Goal: Find specific page/section: Find specific page/section

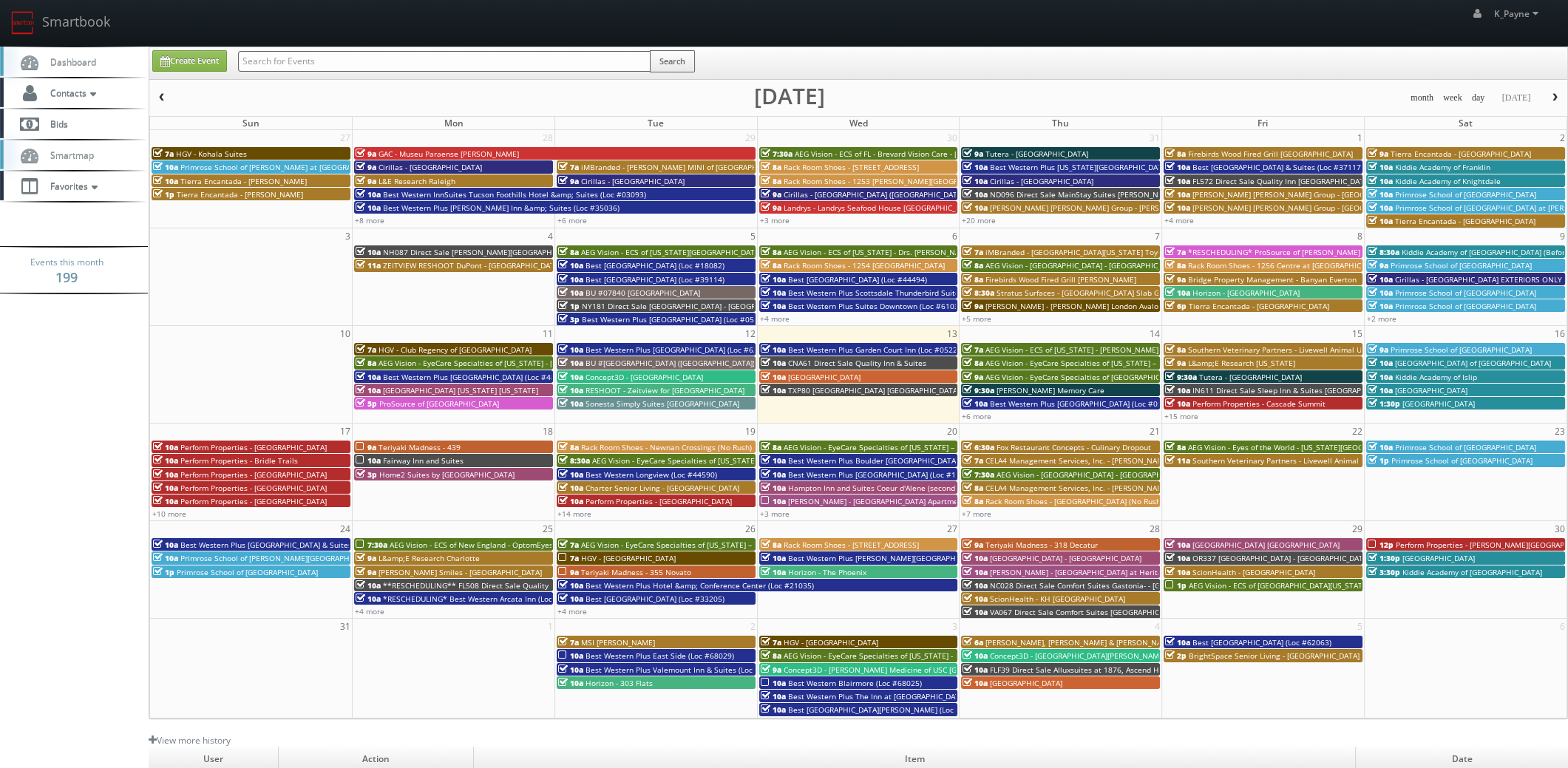
click at [376, 68] on input "text" at bounding box center [444, 61] width 413 height 21
type input "37019"
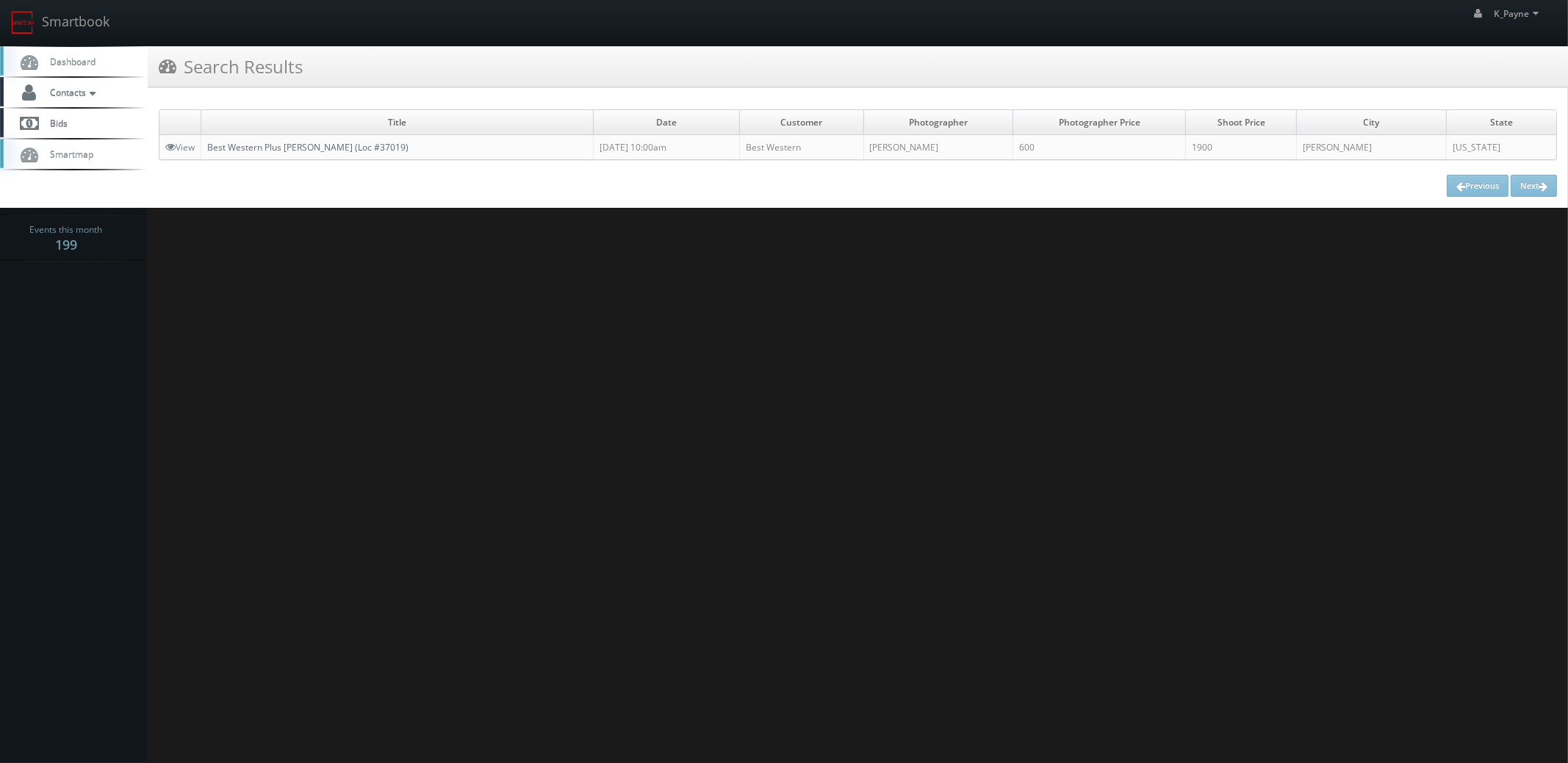
click at [385, 148] on link "Best Western Plus Weatherford (Loc #37019)" at bounding box center [308, 147] width 202 height 12
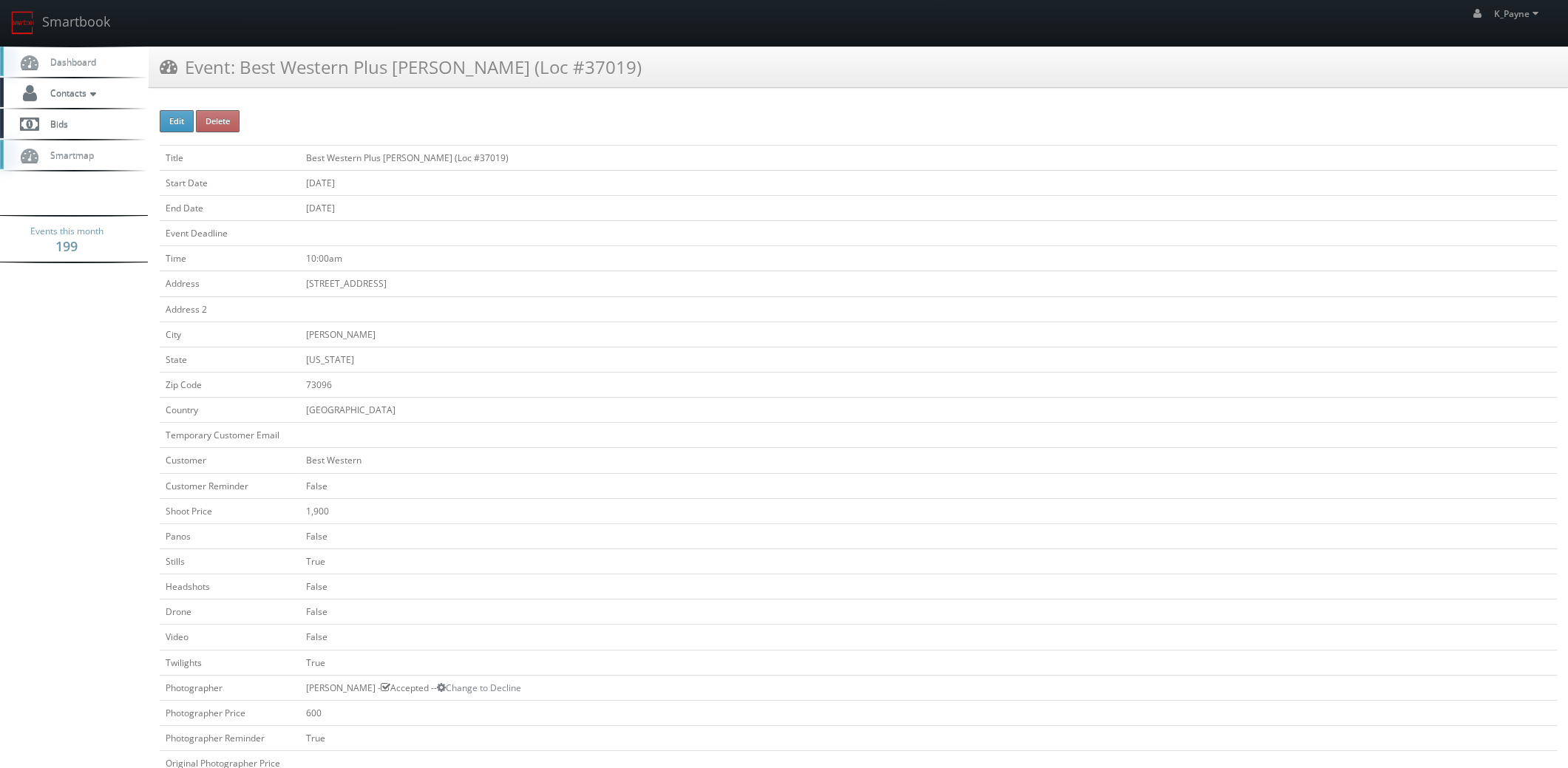
drag, startPoint x: 625, startPoint y: 58, endPoint x: 243, endPoint y: 83, distance: 382.8
click at [243, 83] on div "Event: Best Western Plus Weatherford (Loc #37019)" at bounding box center [858, 68] width 1419 height 41
copy h3 "Best Western Plus Weatherford (Loc #37019)"
click at [695, 215] on td "07/24/2025" at bounding box center [928, 208] width 1257 height 25
click at [78, 26] on link "Smartbook" at bounding box center [60, 23] width 121 height 46
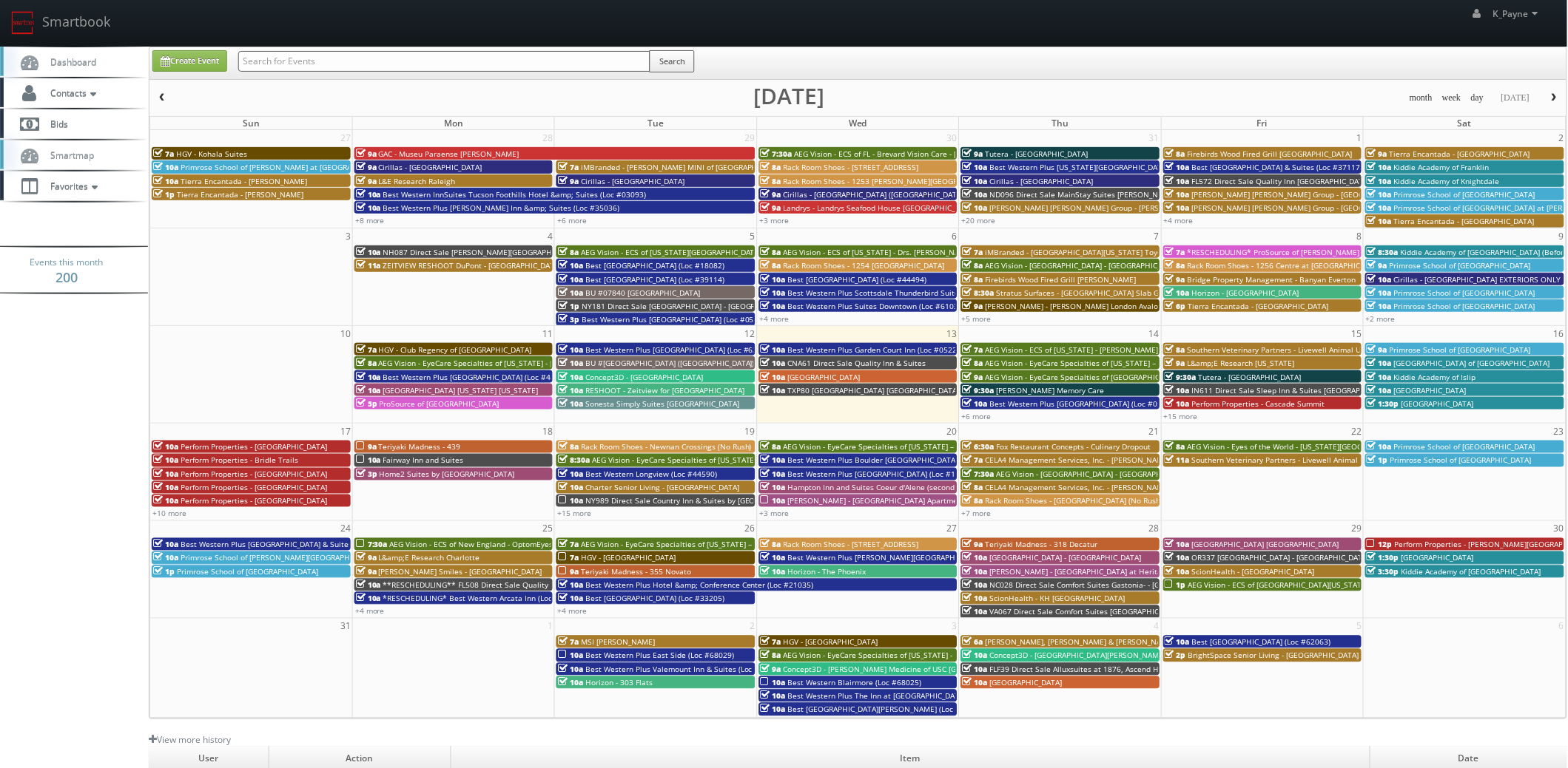
click at [296, 59] on input "text" at bounding box center [444, 61] width 412 height 21
type input "reno"
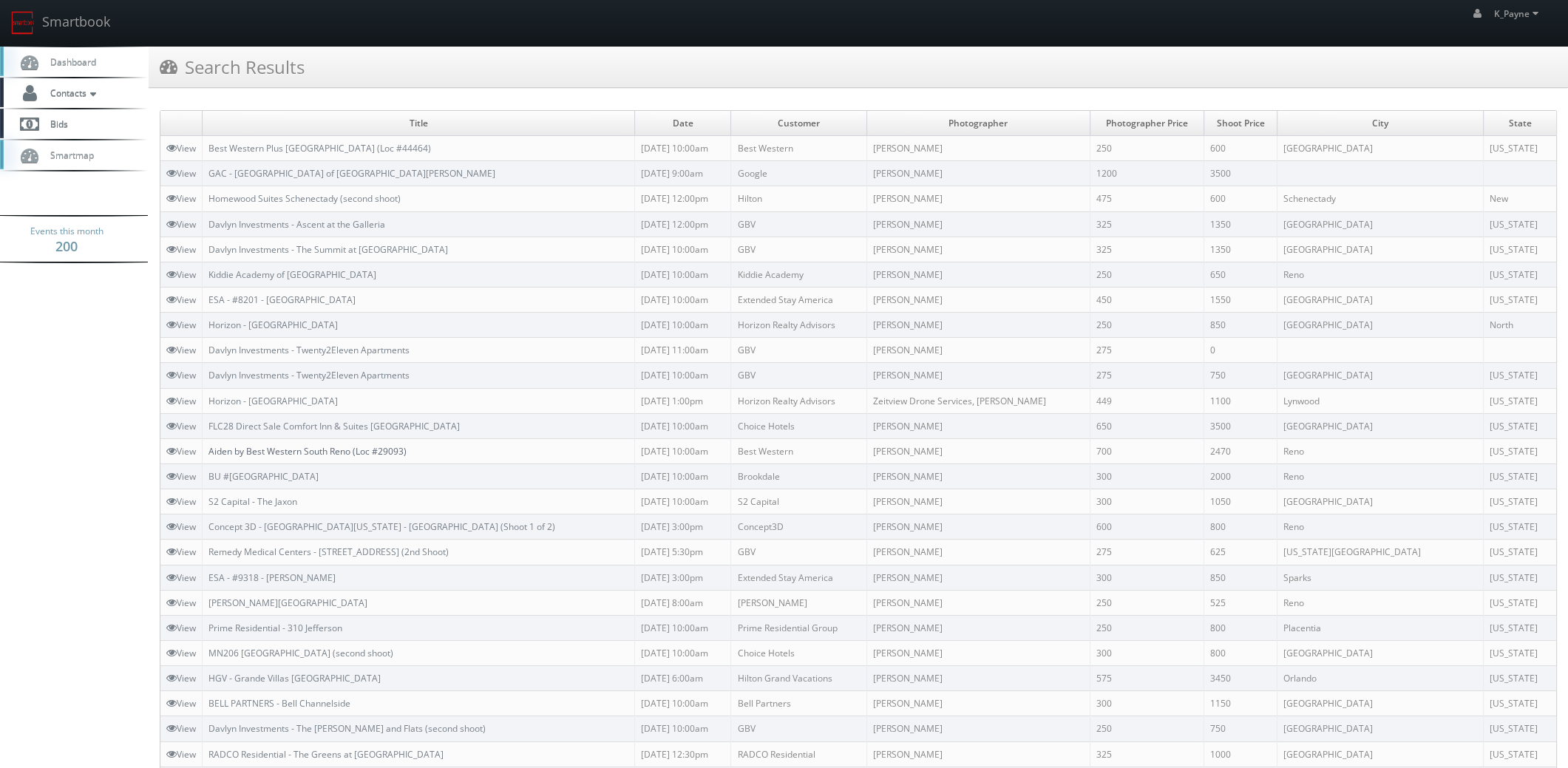
click at [387, 448] on link "Aiden by Best Western South Reno (Loc #29093)" at bounding box center [307, 450] width 198 height 12
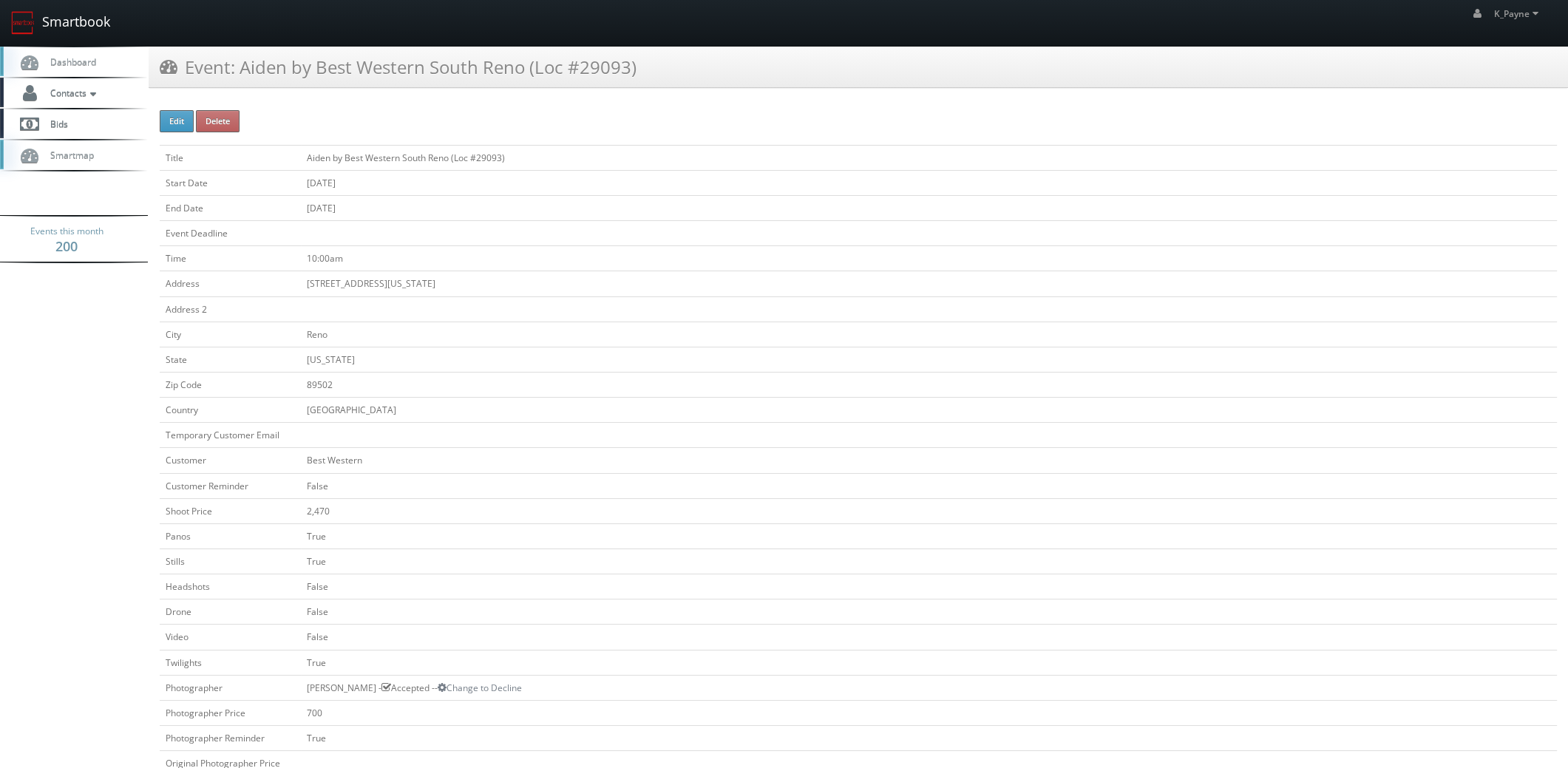
click at [61, 23] on link "Smartbook" at bounding box center [60, 23] width 121 height 46
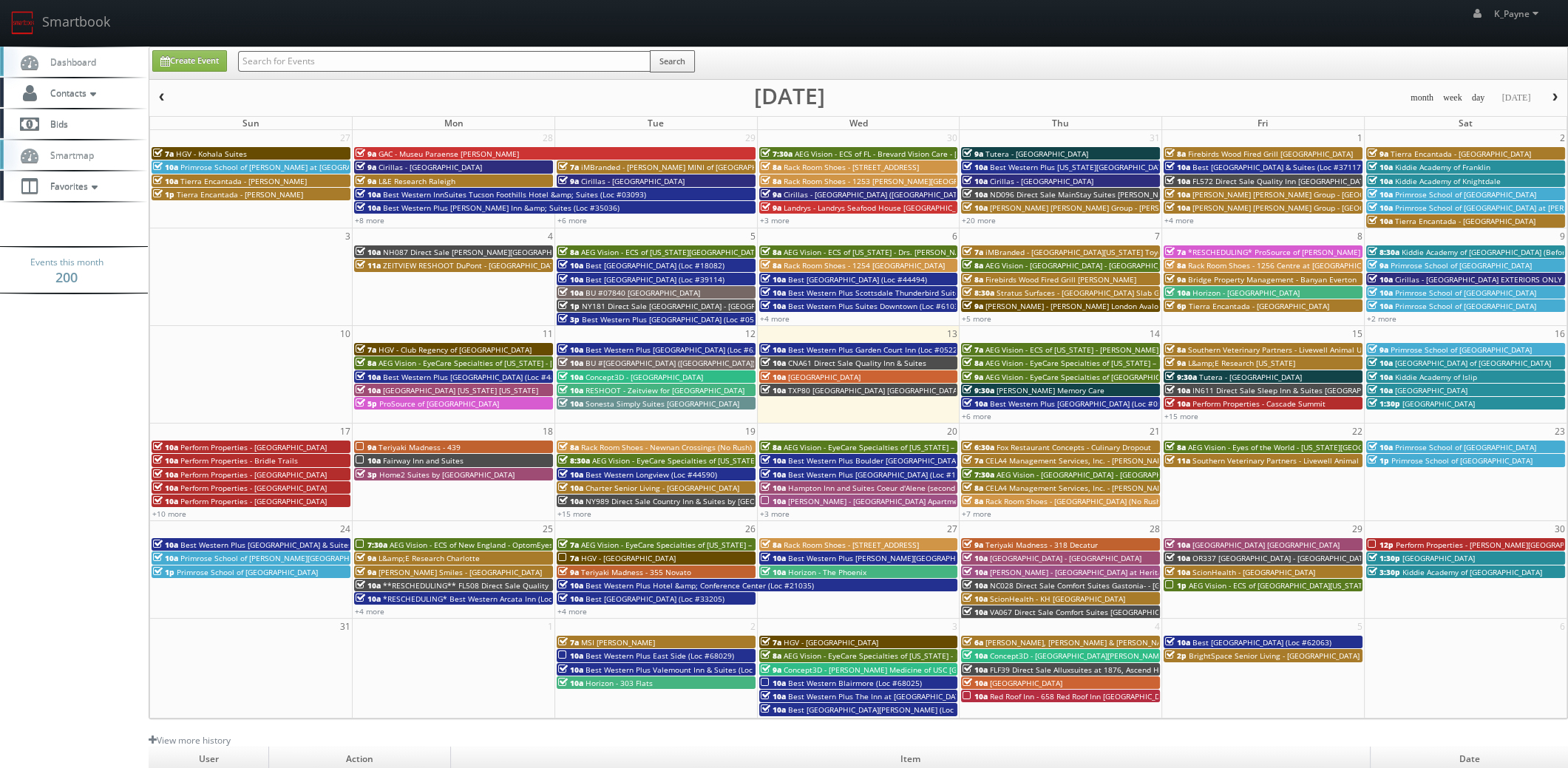
click at [281, 54] on input "text" at bounding box center [444, 61] width 413 height 21
type input "arris"
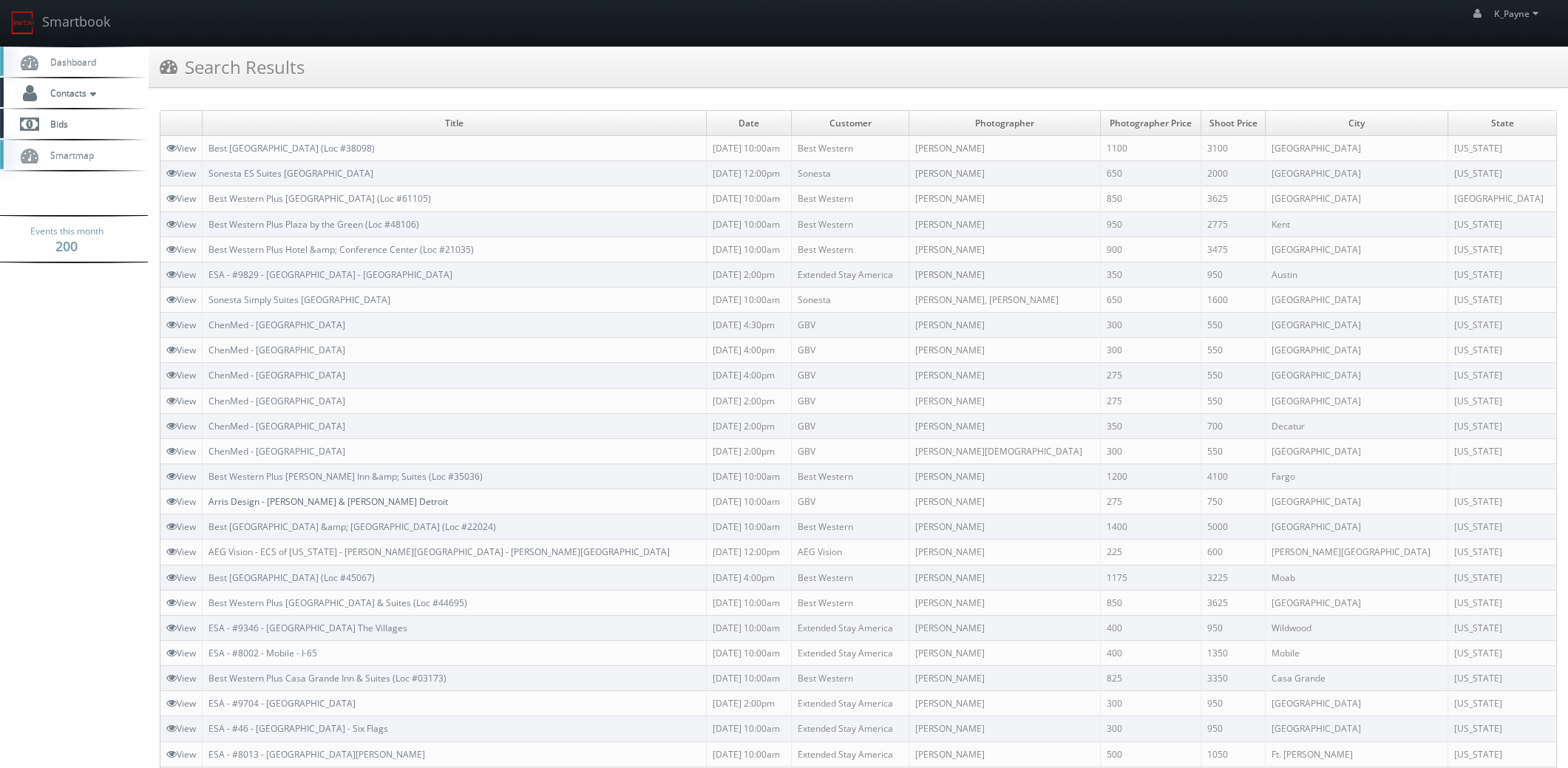
click at [350, 501] on link "Arris Design - [PERSON_NAME] & [PERSON_NAME] Detroit" at bounding box center [328, 501] width 240 height 12
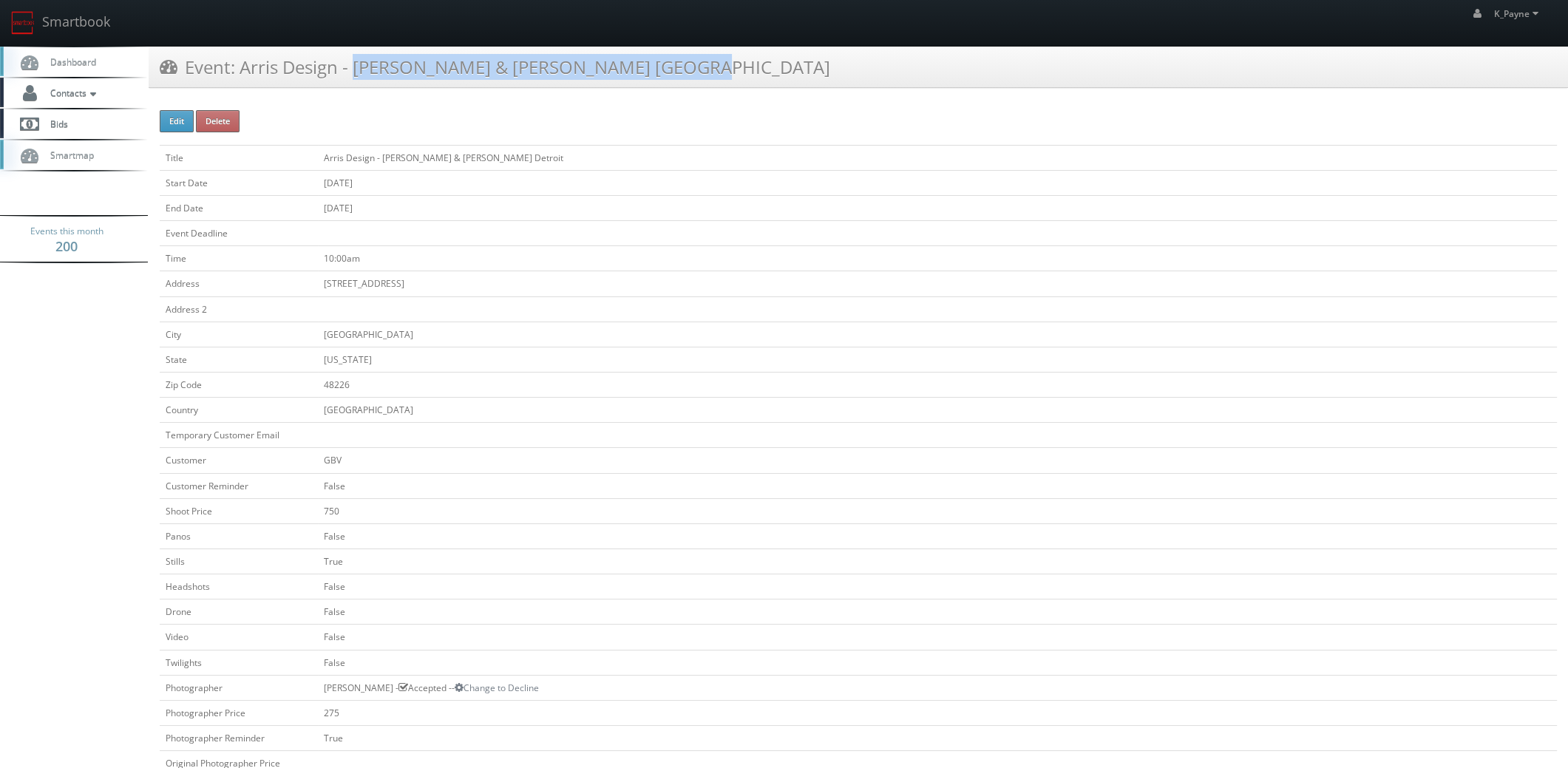
drag, startPoint x: 426, startPoint y: 71, endPoint x: 241, endPoint y: 78, distance: 185.1
click at [241, 78] on div "Event: Arris Design - Kuehne & Nagel Detroit" at bounding box center [858, 68] width 1419 height 41
copy h3 "Arris Design - Kuehne & Nagel Detroit"
click at [89, 22] on link "Smartbook" at bounding box center [60, 23] width 121 height 46
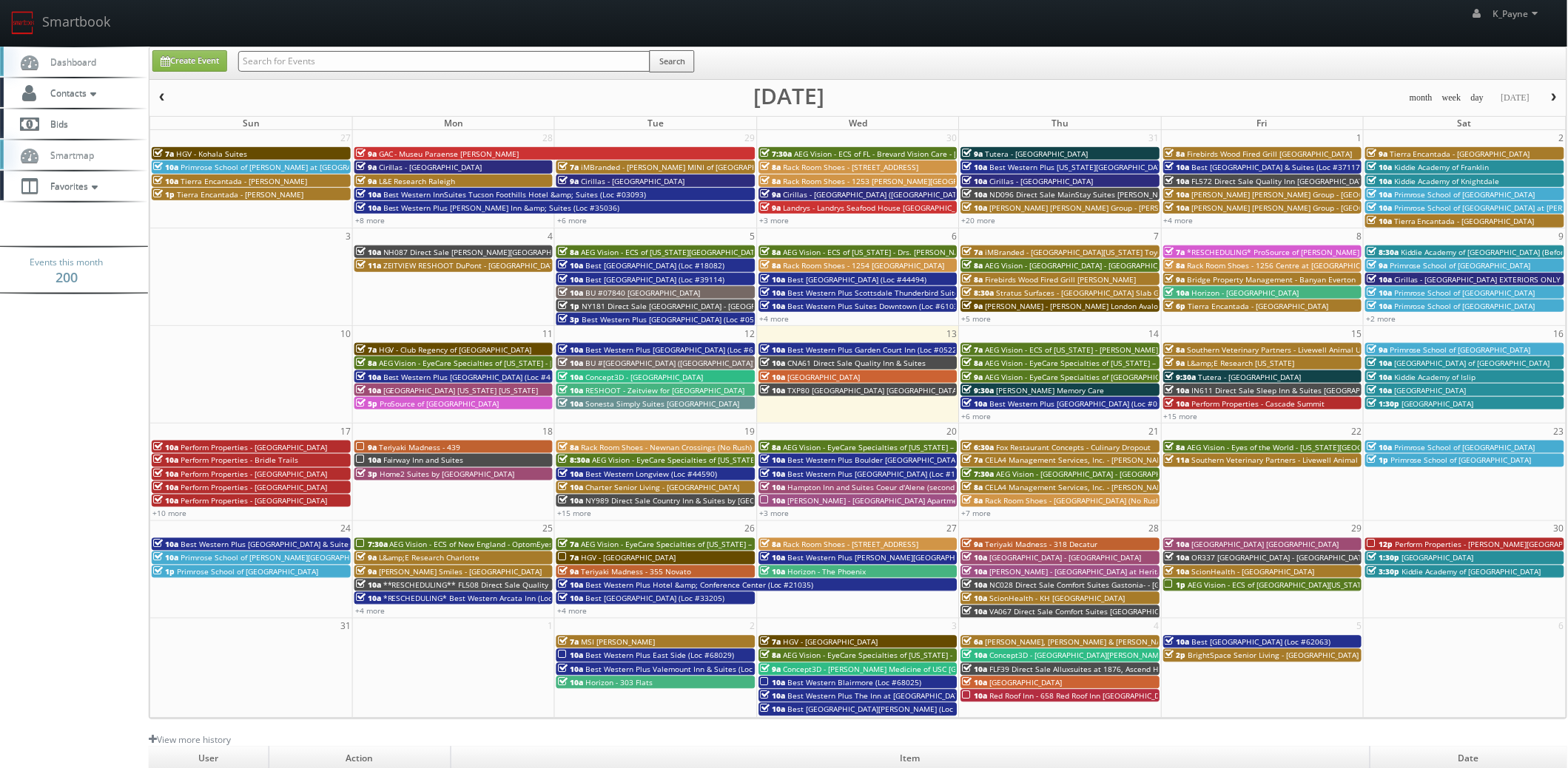
drag, startPoint x: 0, startPoint y: 0, endPoint x: 303, endPoint y: 67, distance: 310.3
click at [302, 67] on input "text" at bounding box center [444, 61] width 412 height 21
type input "motel 6"
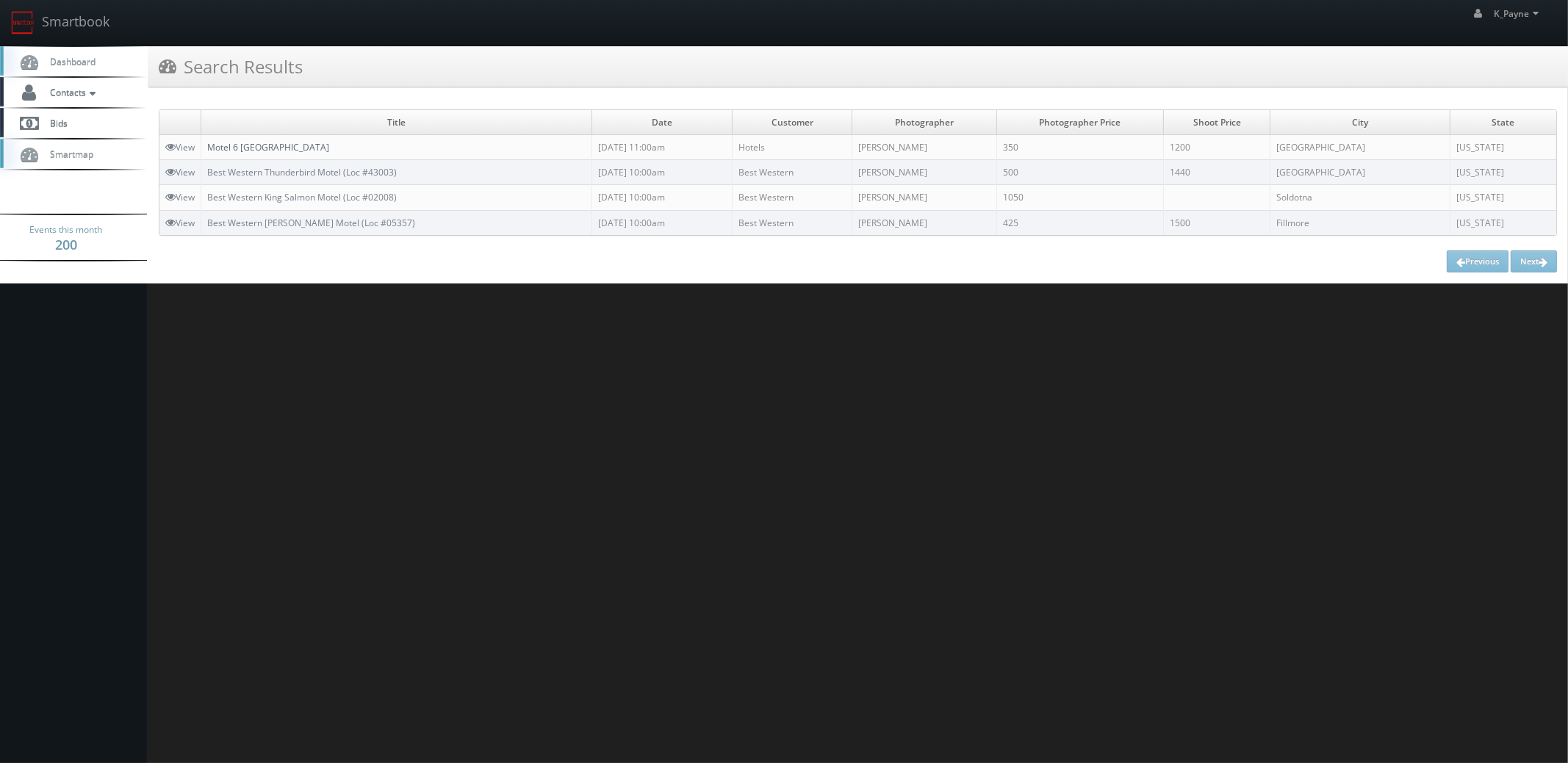
click at [257, 148] on link "Motel 6 Norfolk" at bounding box center [268, 147] width 122 height 12
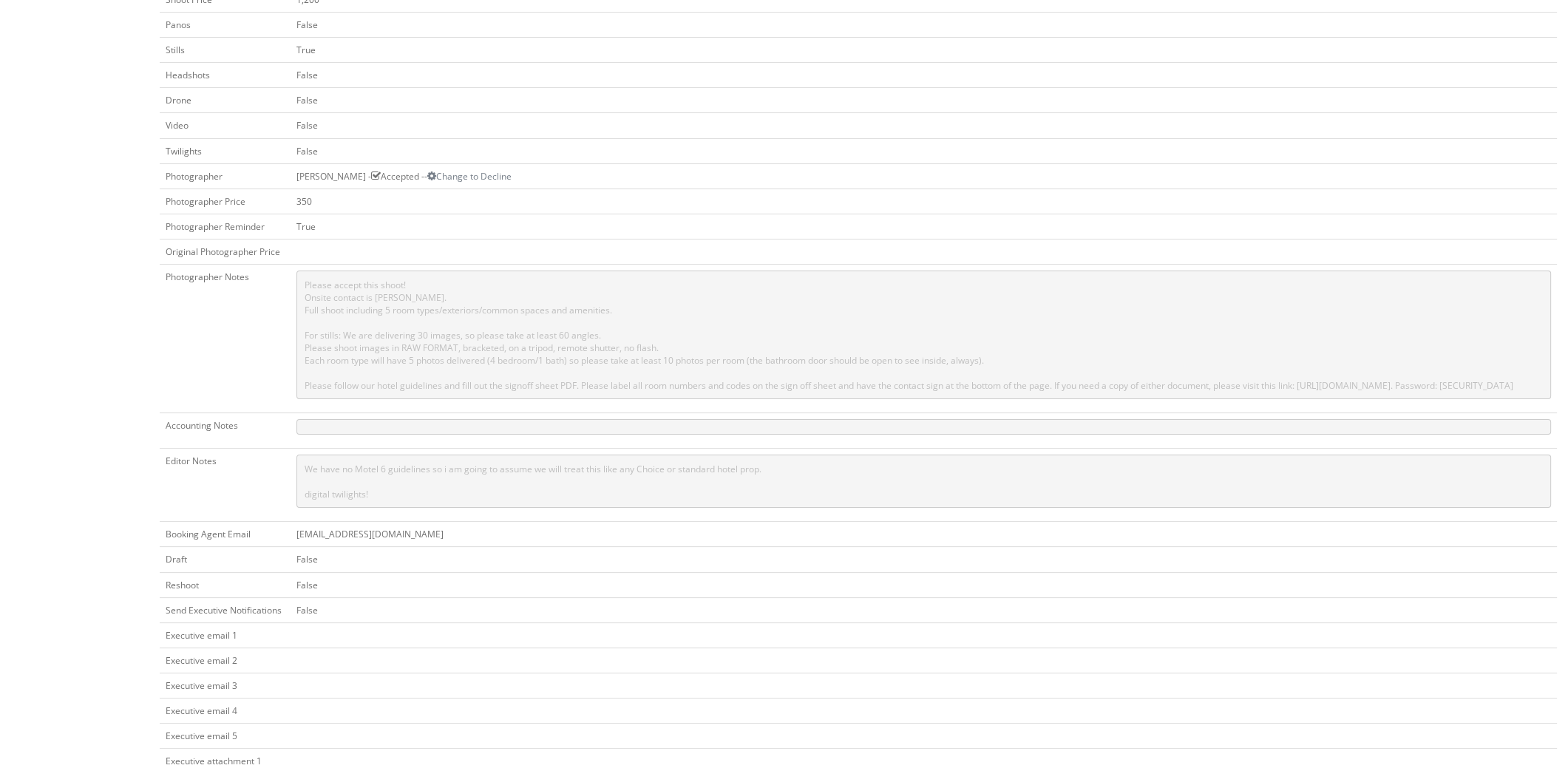
scroll to position [518, 0]
click at [811, 188] on td "350" at bounding box center [923, 195] width 1266 height 25
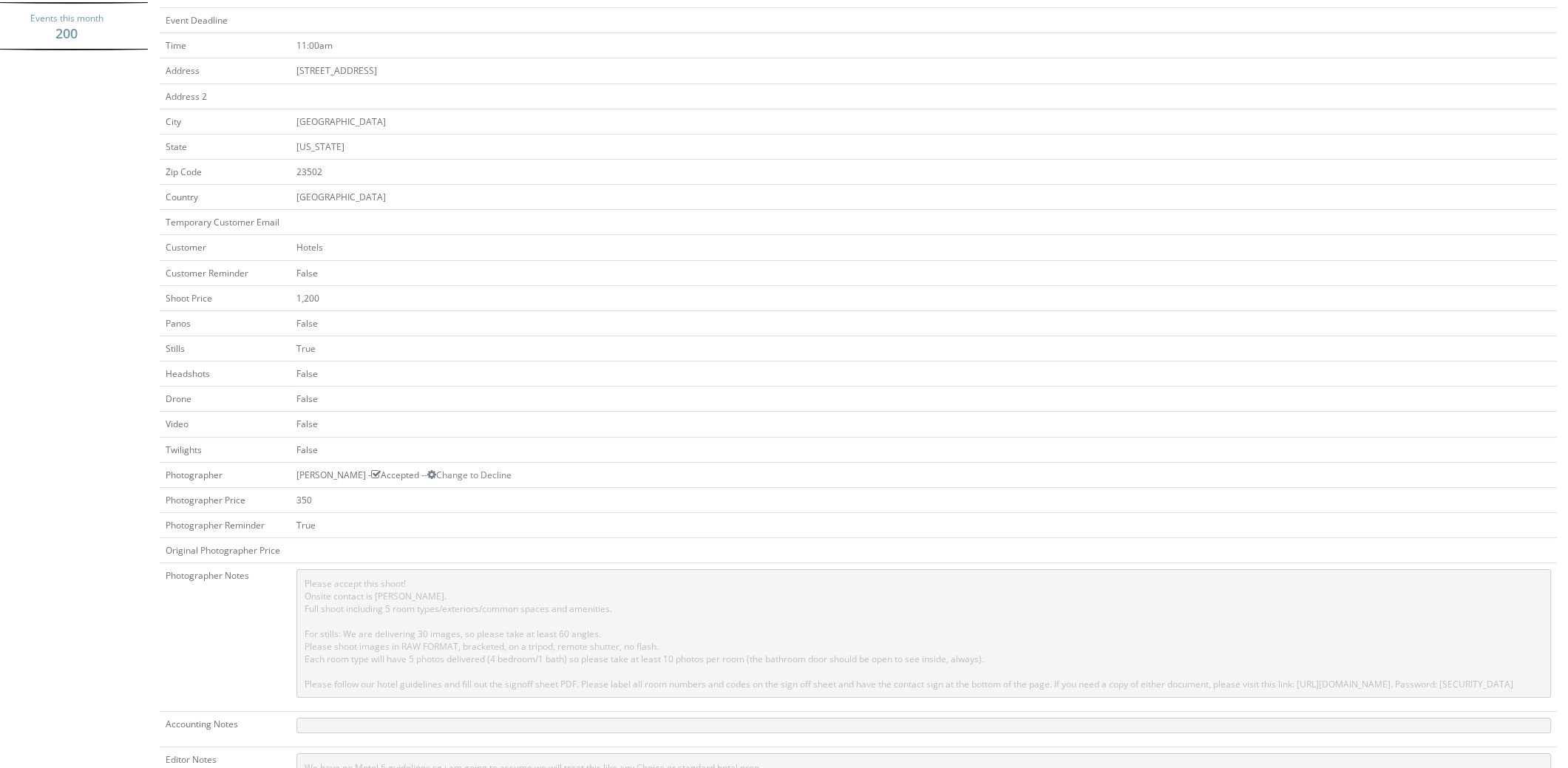
scroll to position [0, 0]
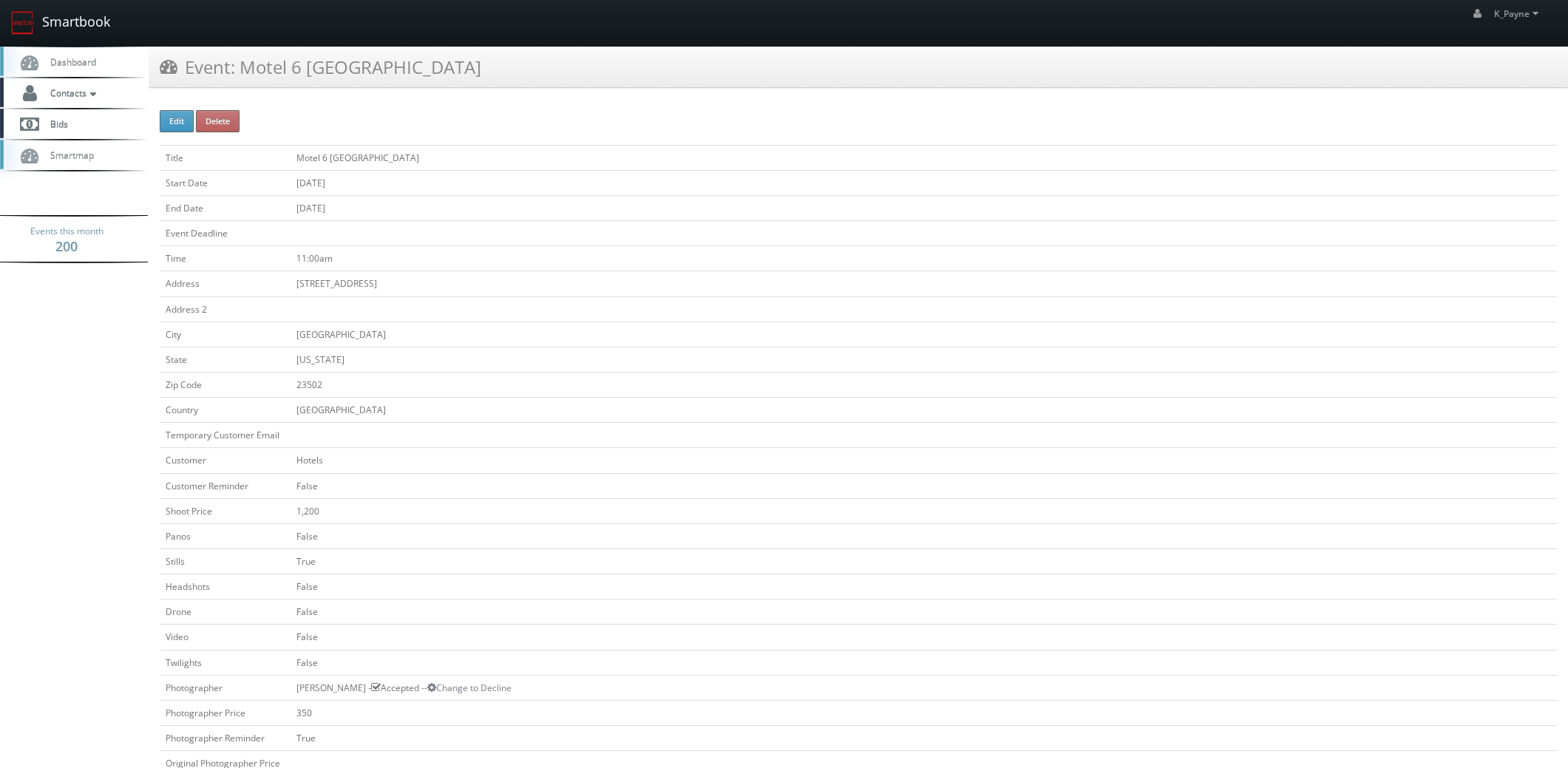
click at [90, 15] on link "Smartbook" at bounding box center [60, 23] width 121 height 46
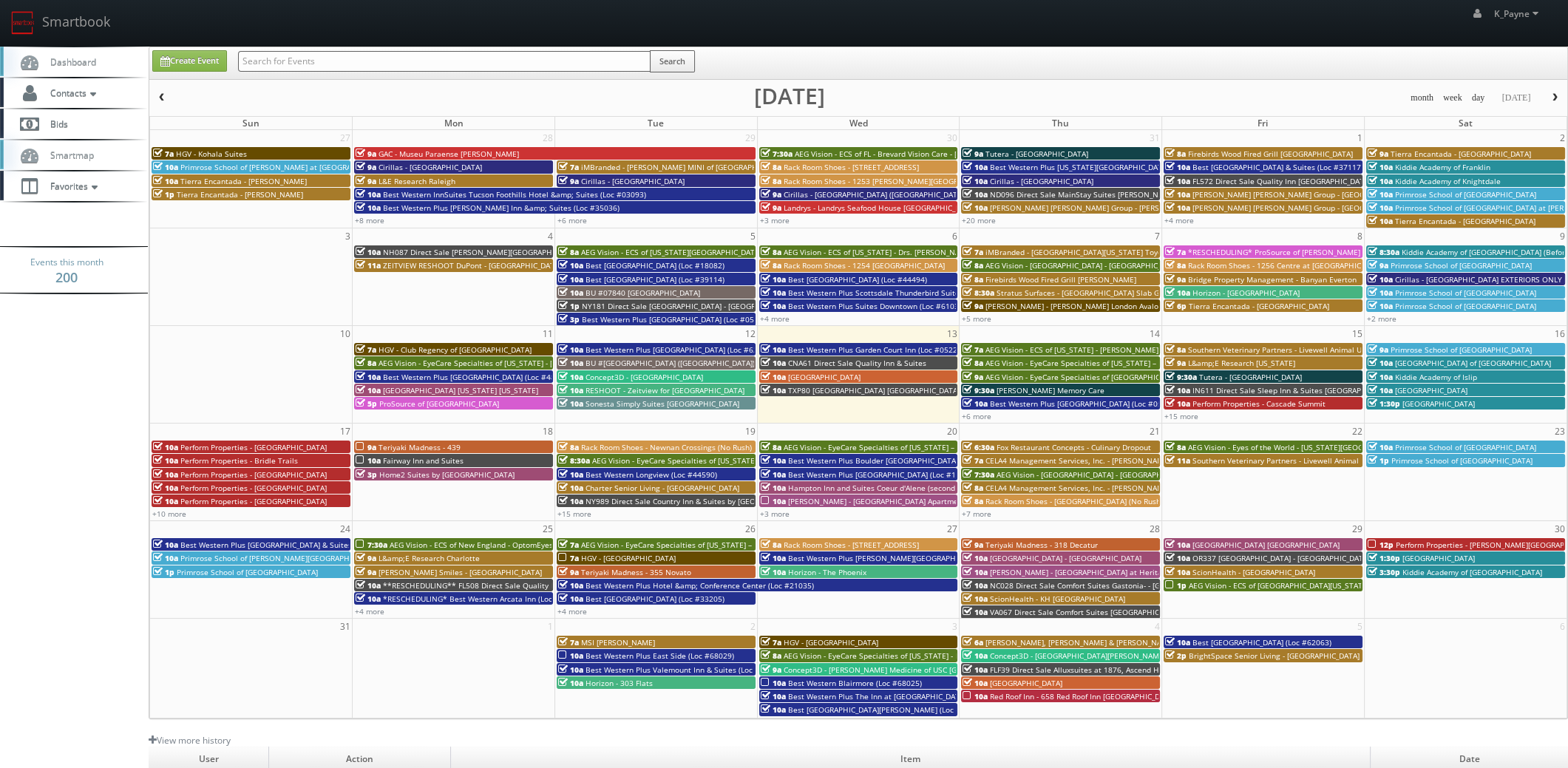
click at [317, 59] on input "text" at bounding box center [444, 61] width 413 height 21
type input "wyn"
